Goal: Find specific page/section: Find specific page/section

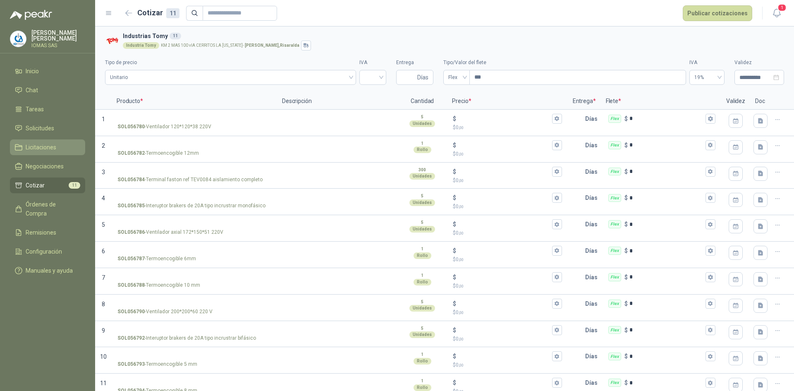
click at [30, 149] on span "Licitaciones" at bounding box center [41, 147] width 31 height 9
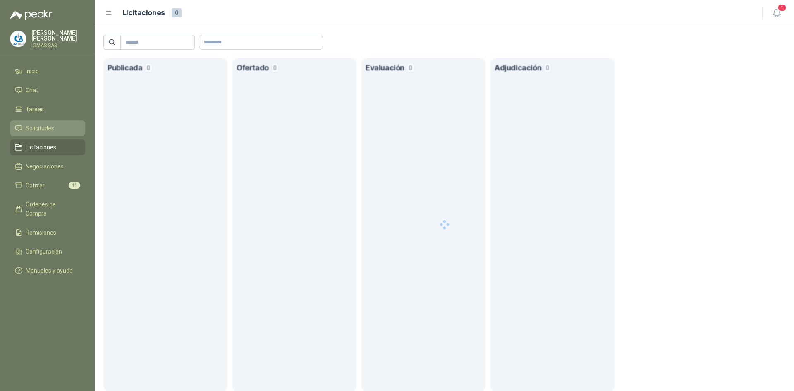
click at [37, 124] on span "Solicitudes" at bounding box center [40, 128] width 29 height 9
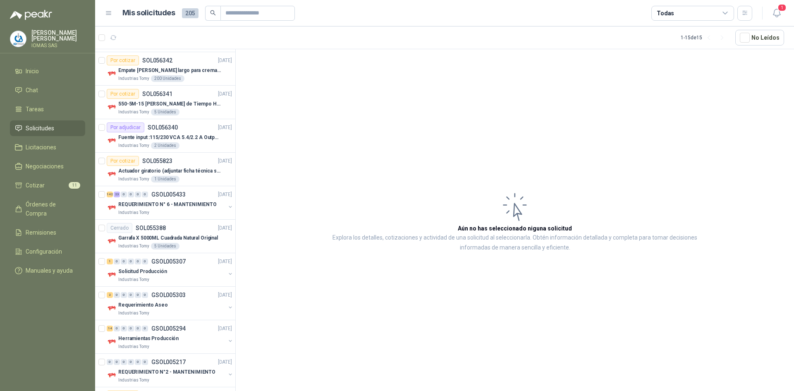
scroll to position [245, 0]
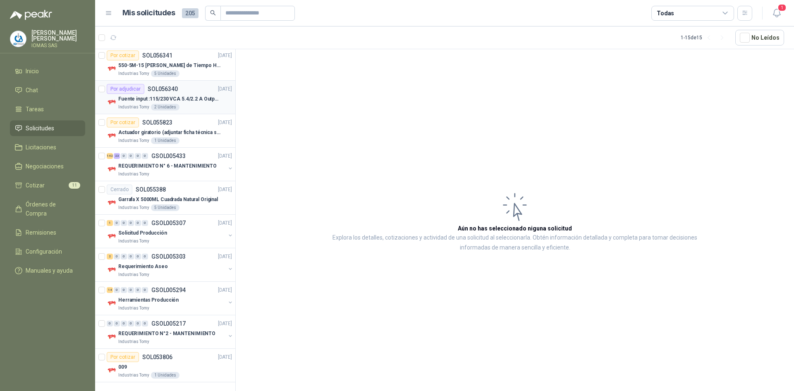
click at [191, 92] on div "Por adjudicar SOL056340 [DATE]" at bounding box center [169, 89] width 125 height 10
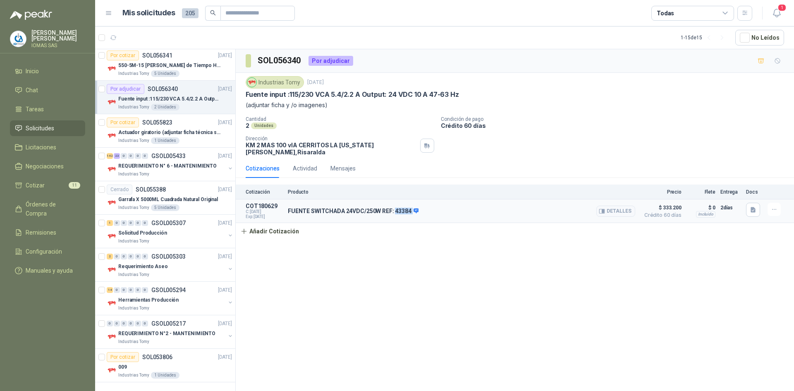
drag, startPoint x: 393, startPoint y: 206, endPoint x: 409, endPoint y: 205, distance: 16.2
click at [409, 208] on p "FUENTE SWITCHADA 24VDC/250W REF: 43384" at bounding box center [353, 211] width 131 height 7
copy div "43384"
click at [612, 205] on button "Detalles" at bounding box center [615, 210] width 39 height 11
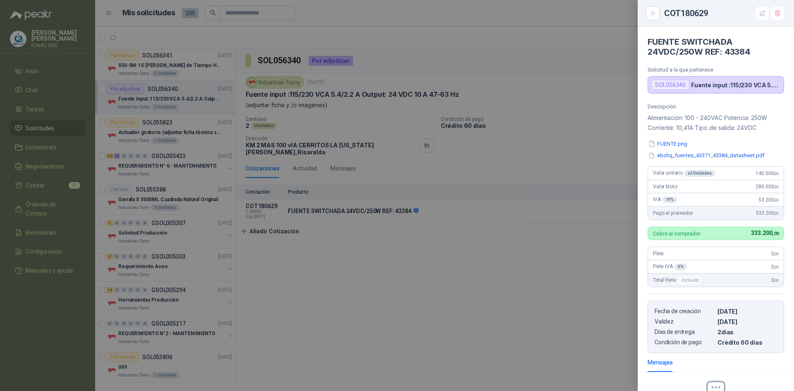
click at [498, 98] on div at bounding box center [397, 195] width 794 height 391
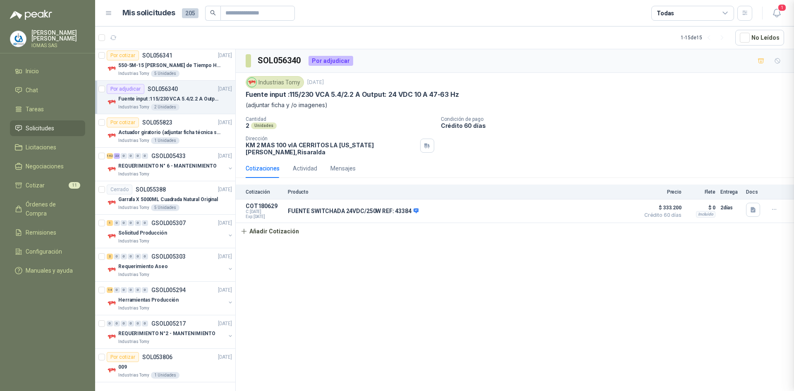
scroll to position [100, 0]
